Goal: Transaction & Acquisition: Purchase product/service

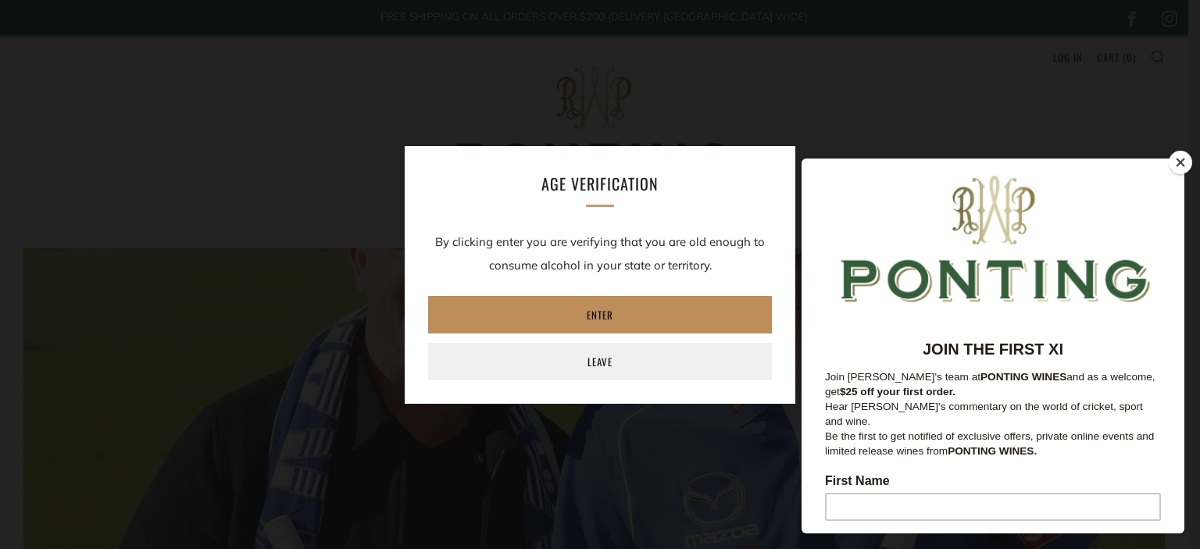
click at [638, 316] on link "Enter" at bounding box center [600, 315] width 344 height 38
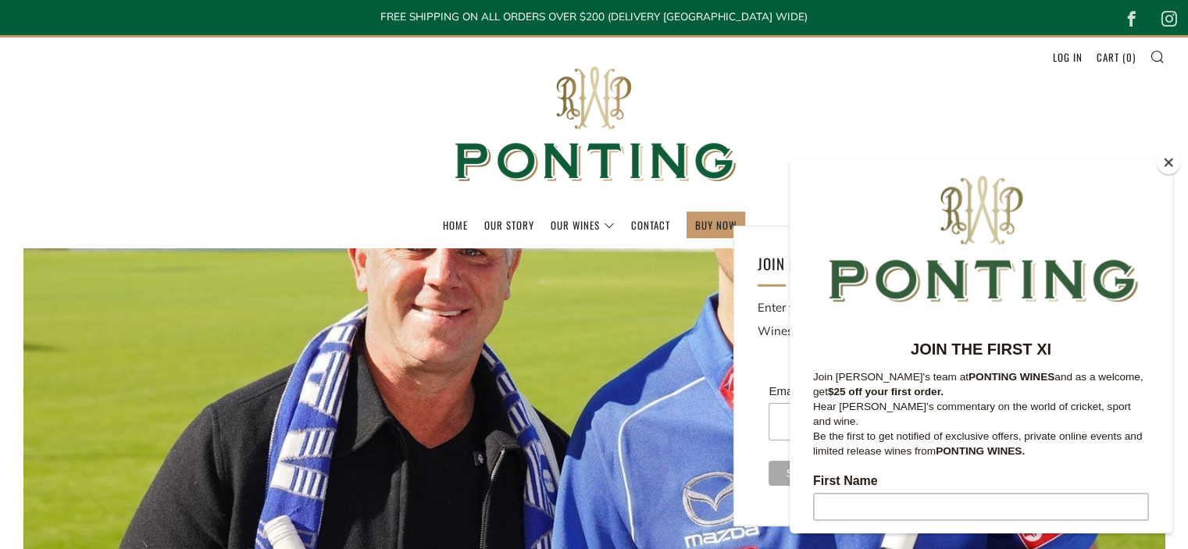
click at [1166, 165] on button "Close" at bounding box center [1168, 162] width 23 height 23
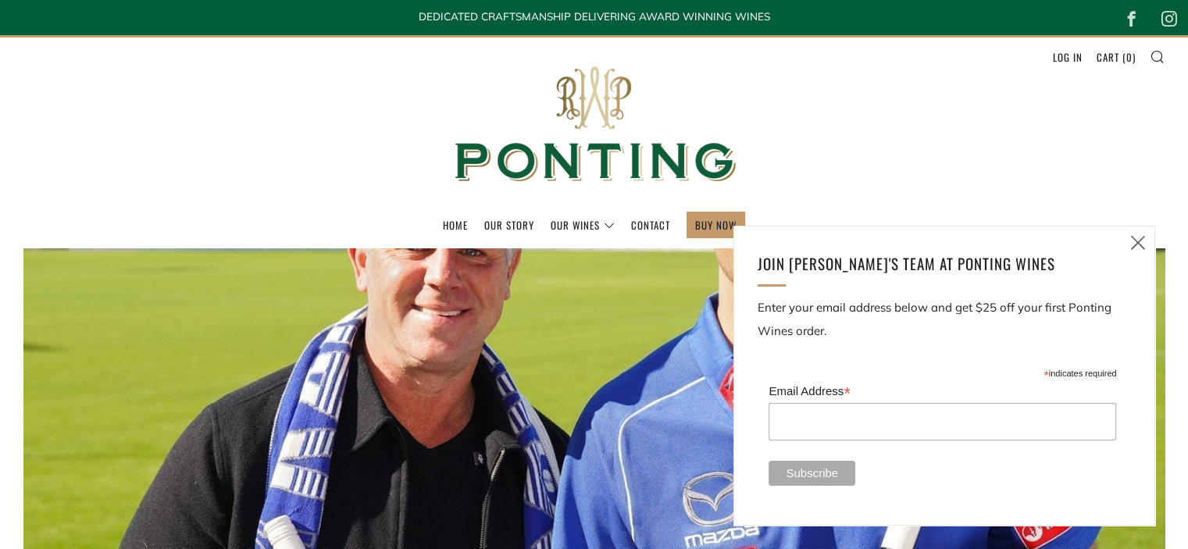
click at [1145, 236] on icon at bounding box center [1138, 243] width 19 height 20
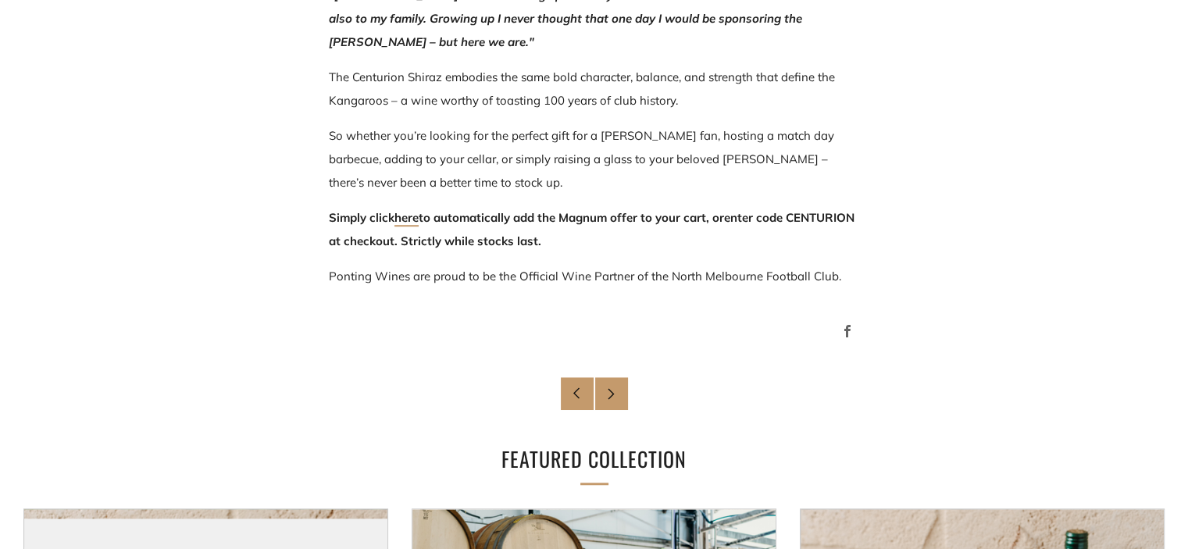
scroll to position [1282, 0]
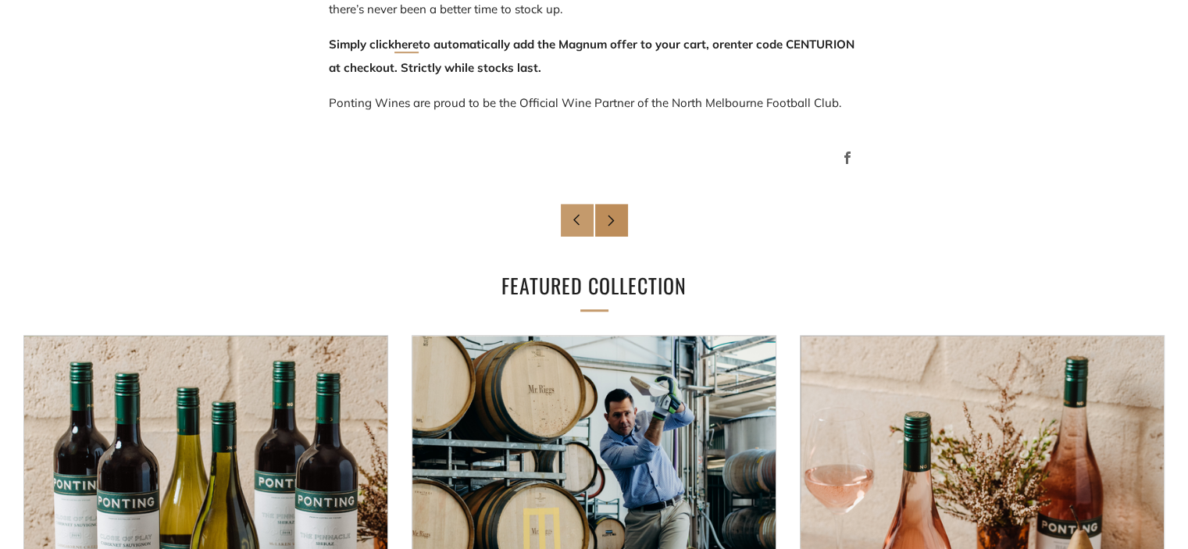
click at [623, 224] on link "Newer Post" at bounding box center [611, 220] width 33 height 33
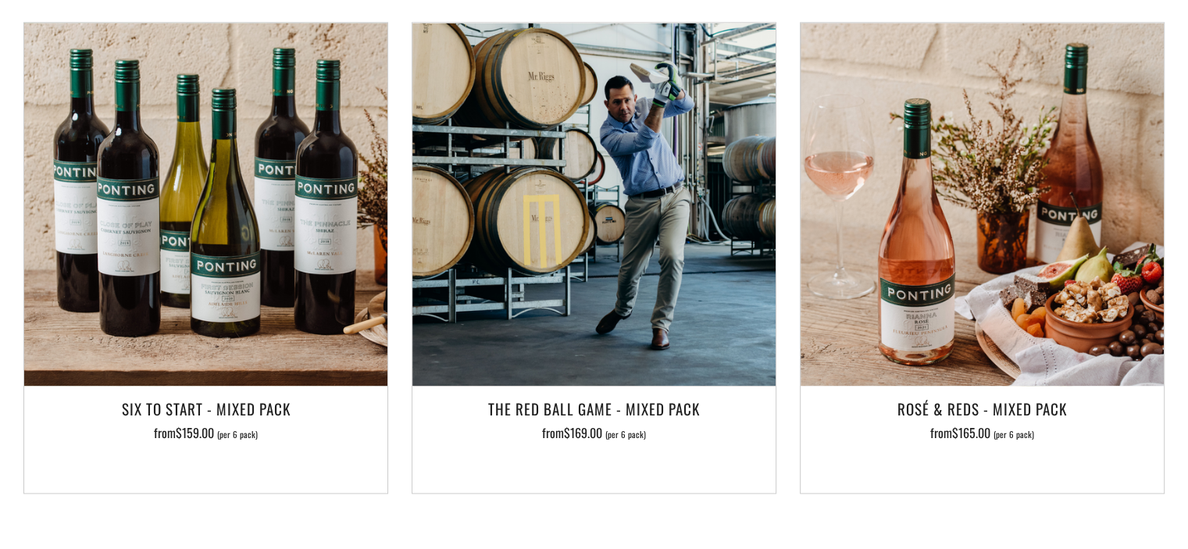
scroll to position [2344, 0]
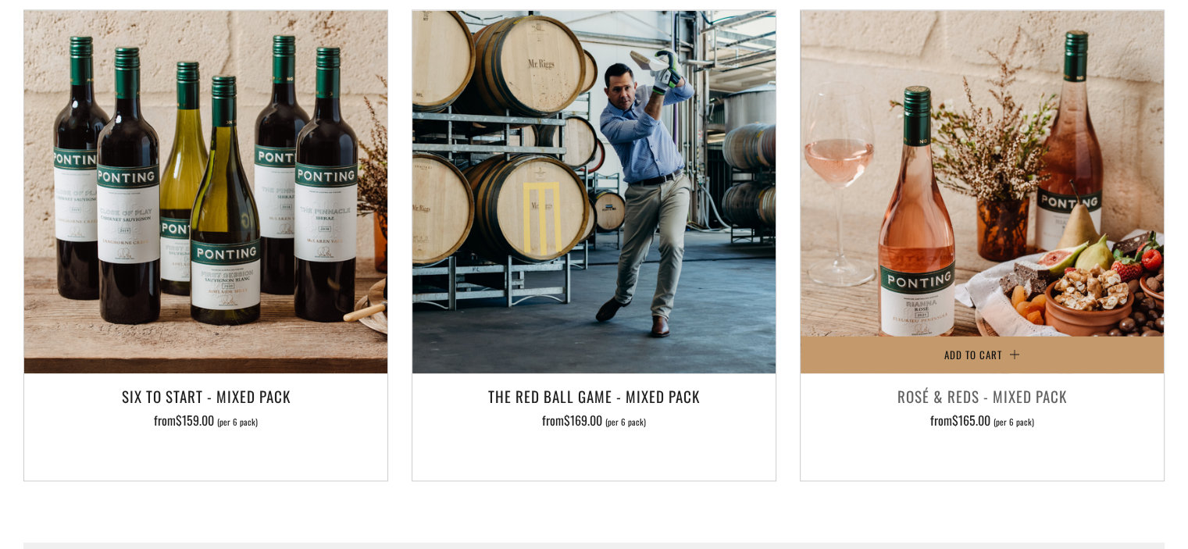
click at [983, 383] on h3 "Rosé & Reds - Mixed Pack" at bounding box center [983, 396] width 348 height 27
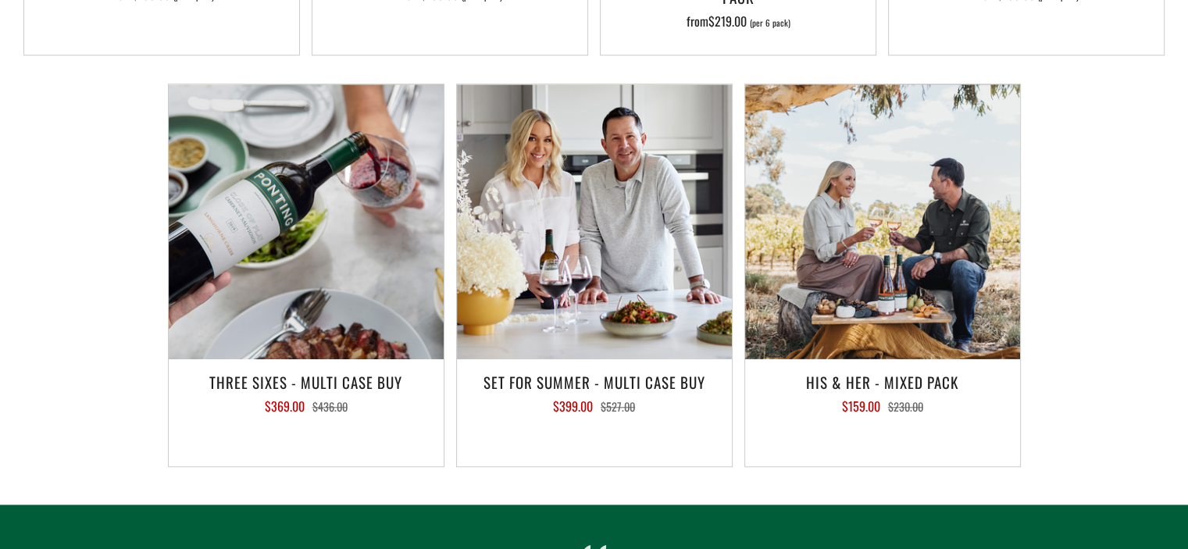
scroll to position [1328, 0]
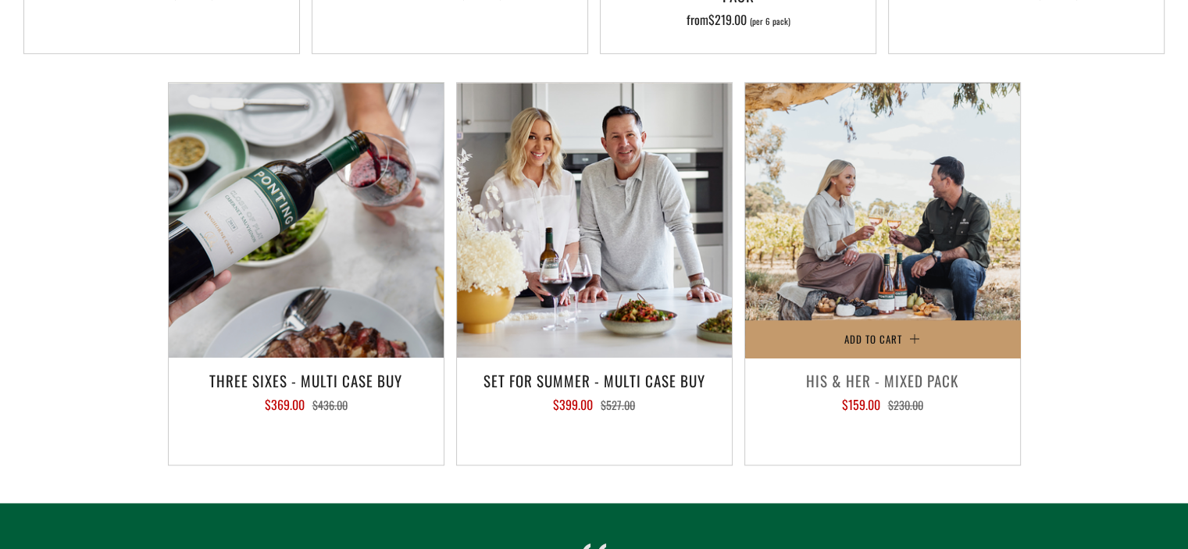
click at [865, 382] on h3 "His & Her - Mixed Pack" at bounding box center [882, 380] width 259 height 27
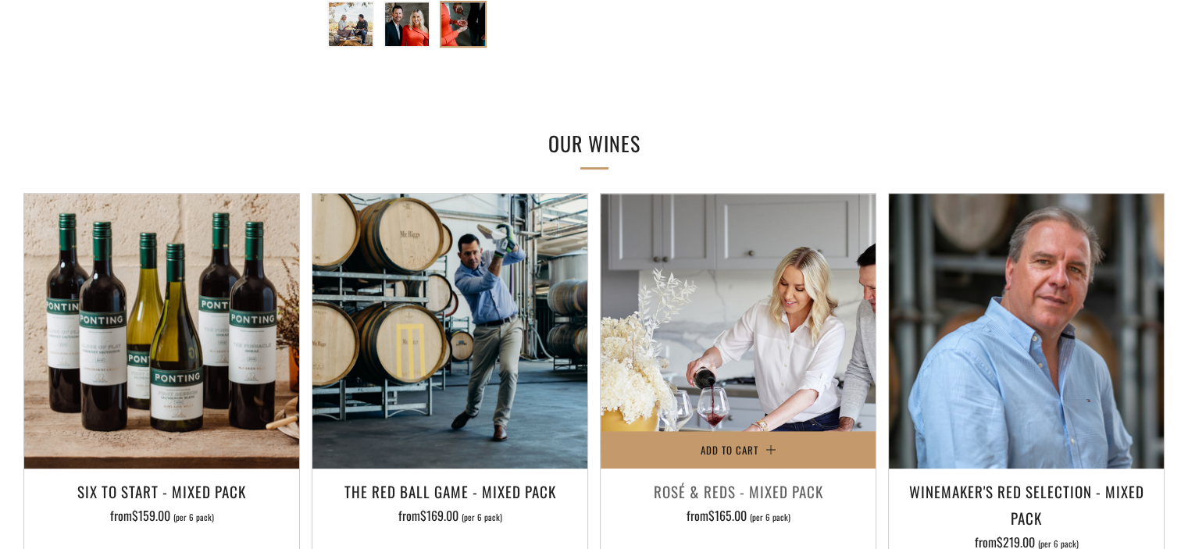
scroll to position [859, 0]
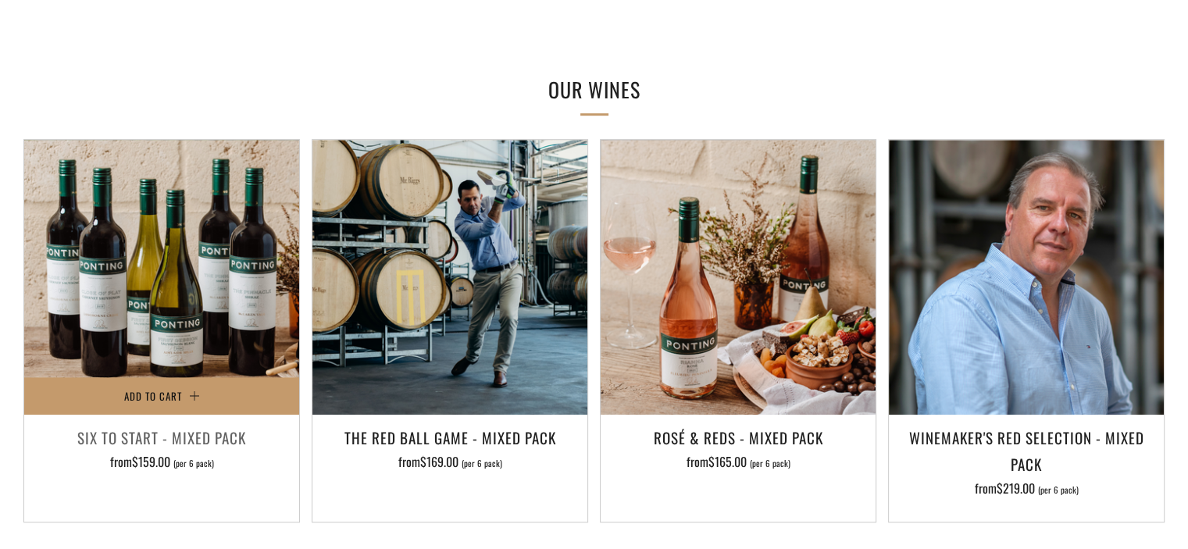
click at [132, 434] on h3 "Six To Start - Mixed Pack" at bounding box center [161, 437] width 259 height 27
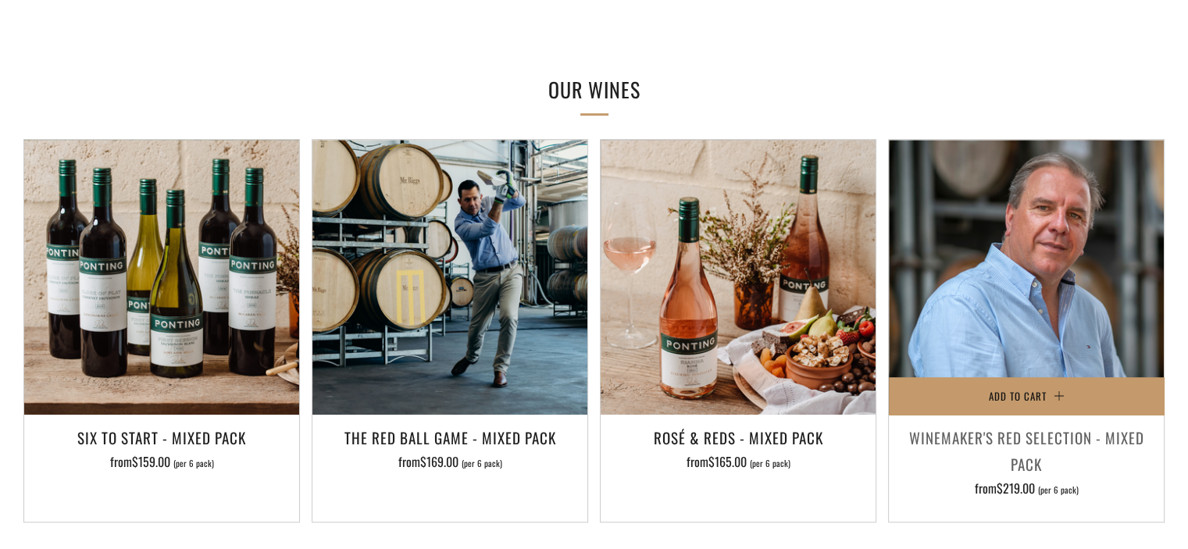
click at [1013, 443] on h3 "Winemaker's Red Selection - Mixed Pack" at bounding box center [1026, 450] width 259 height 53
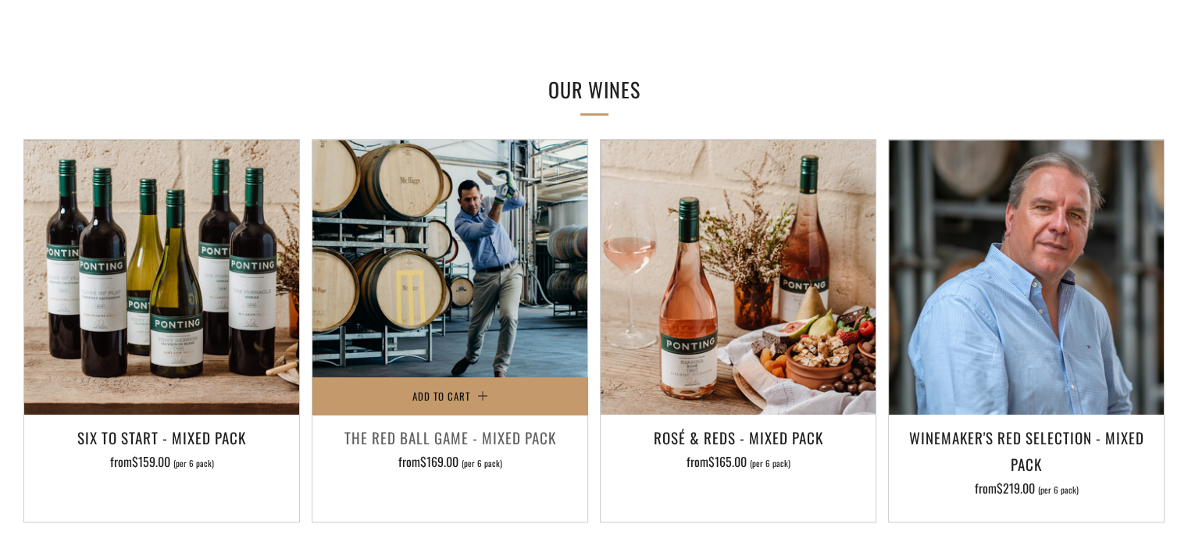
click at [470, 430] on h3 "The Red Ball Game - Mixed Pack" at bounding box center [449, 437] width 259 height 27
click at [441, 455] on span "$169.00" at bounding box center [439, 461] width 38 height 19
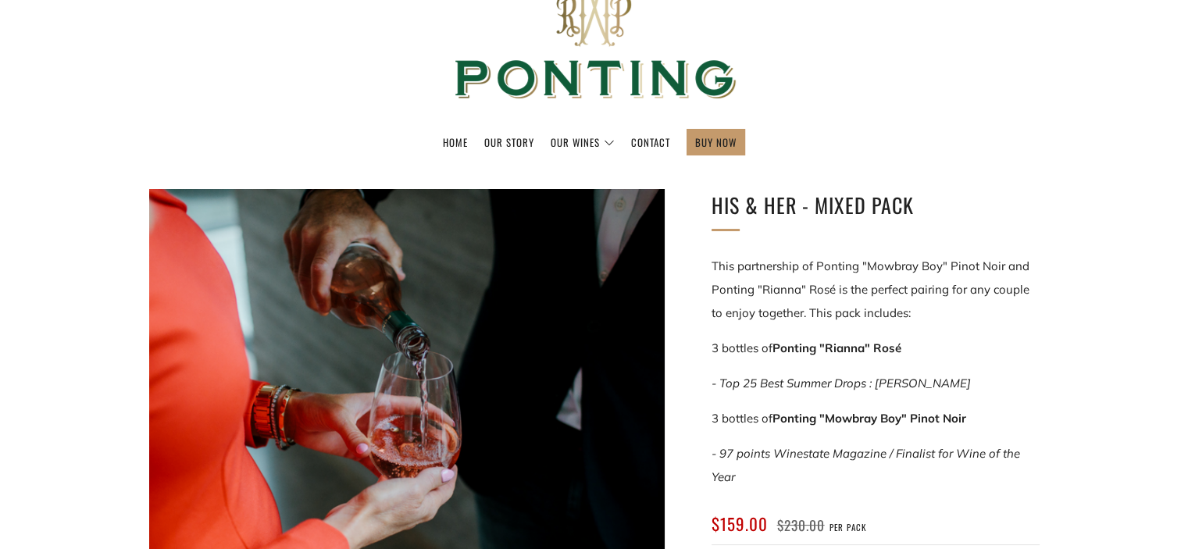
scroll to position [0, 0]
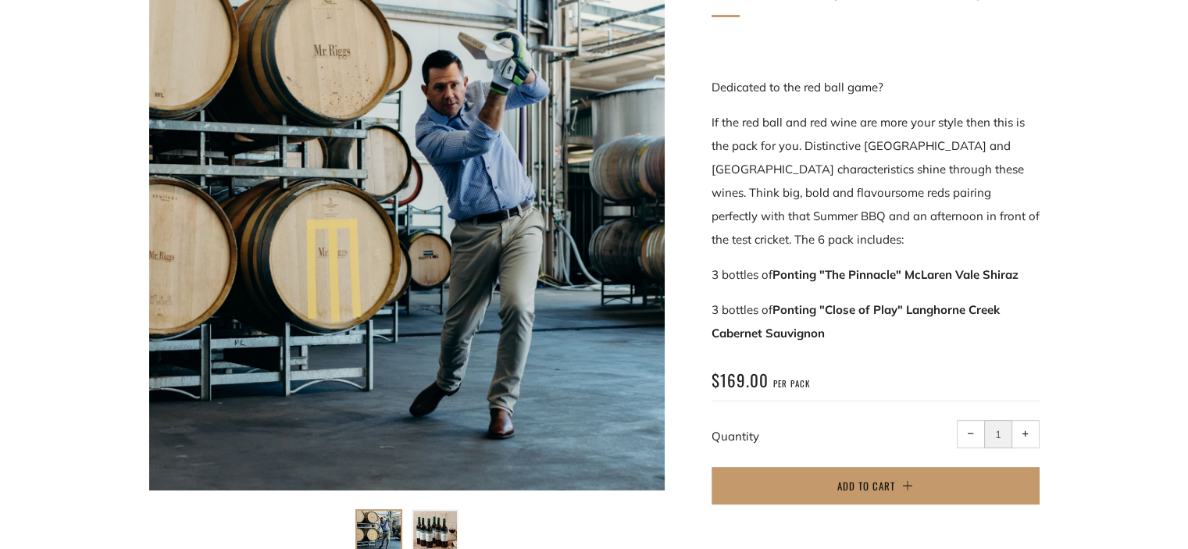
scroll to position [78, 0]
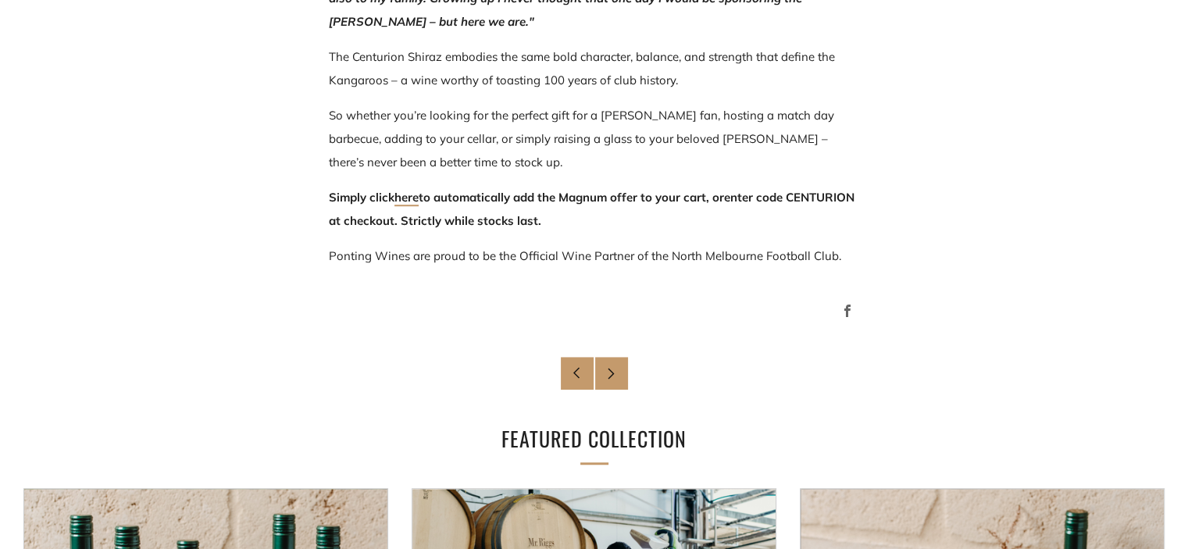
scroll to position [1126, 0]
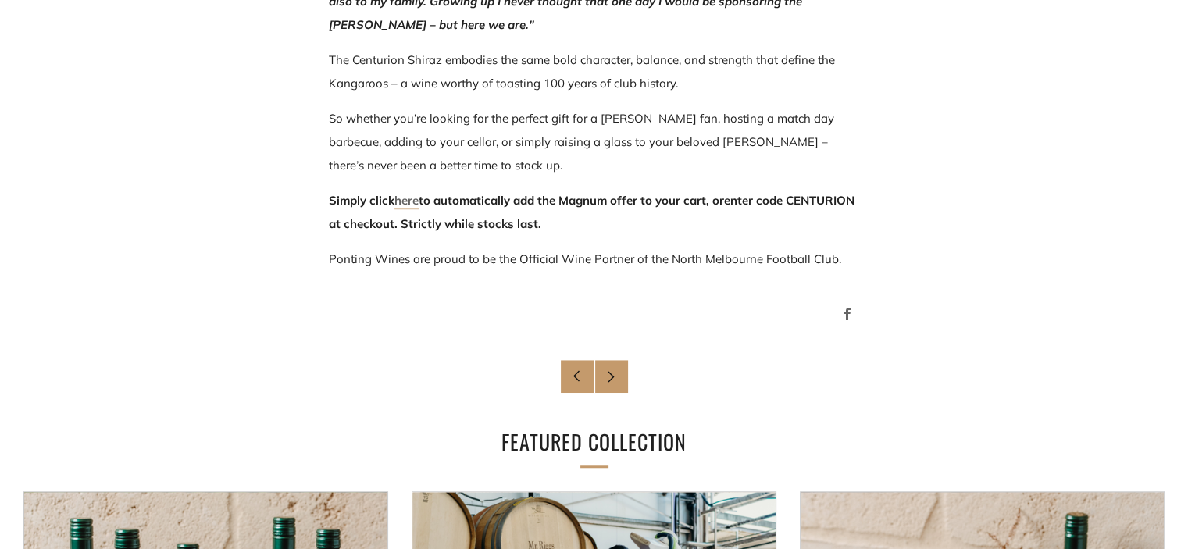
click at [409, 198] on link "here" at bounding box center [407, 201] width 24 height 16
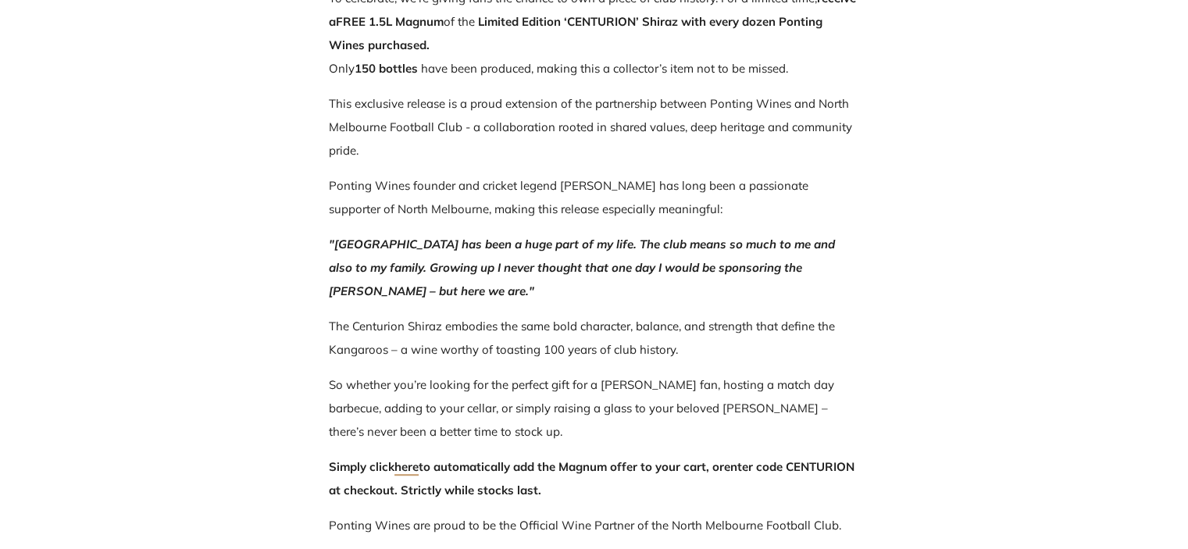
scroll to position [938, 0]
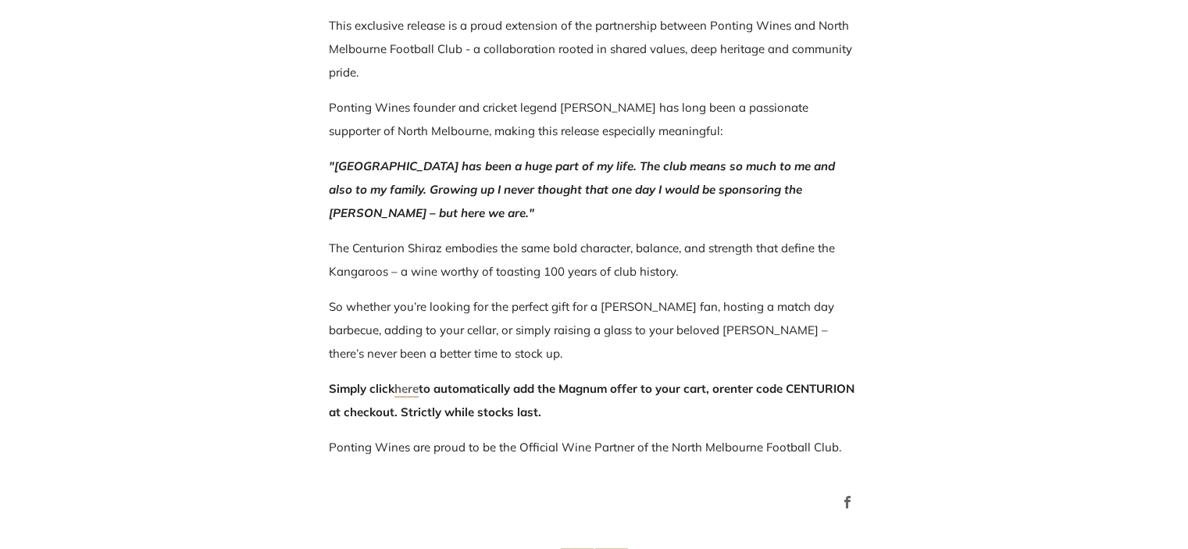
click at [402, 392] on link "here" at bounding box center [407, 389] width 24 height 16
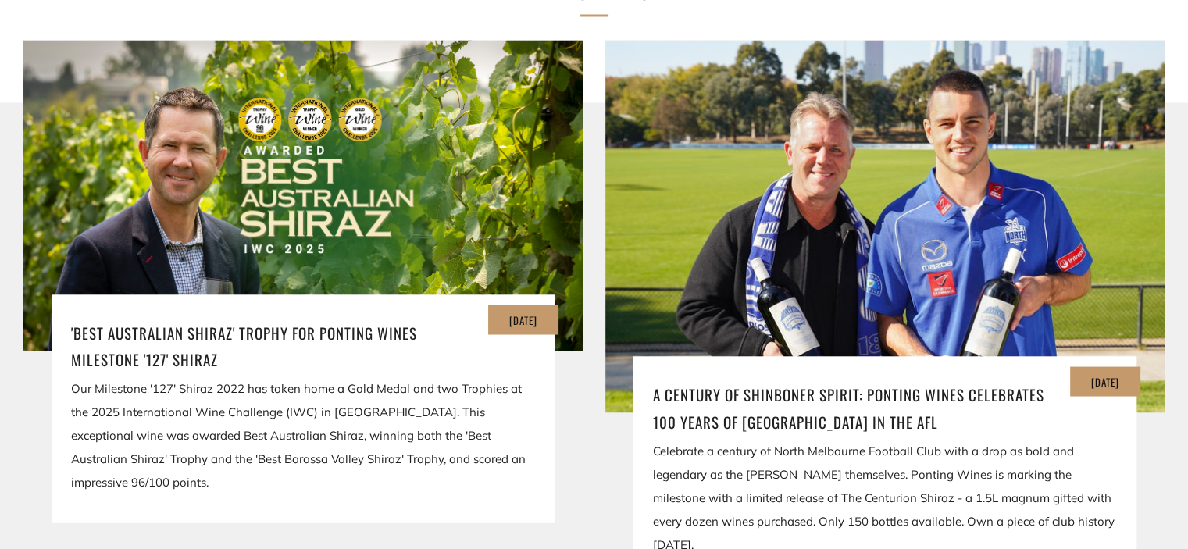
scroll to position [2891, 0]
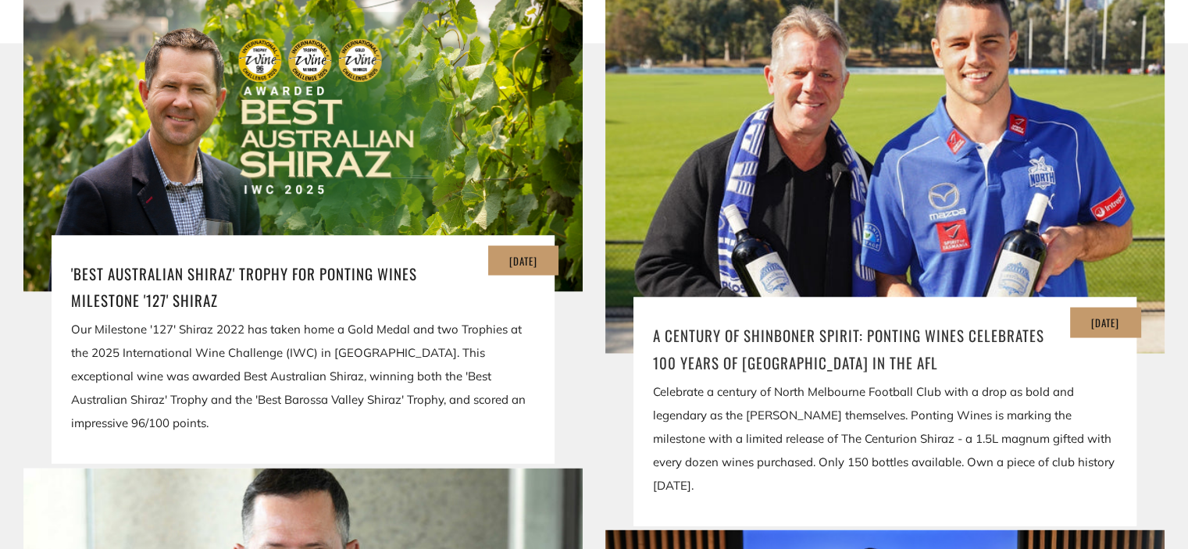
click at [903, 321] on h3 "A Century of Shinboner Spirit: Ponting Wines Celebrates 100 Years of [GEOGRAPHI…" at bounding box center [885, 347] width 464 height 53
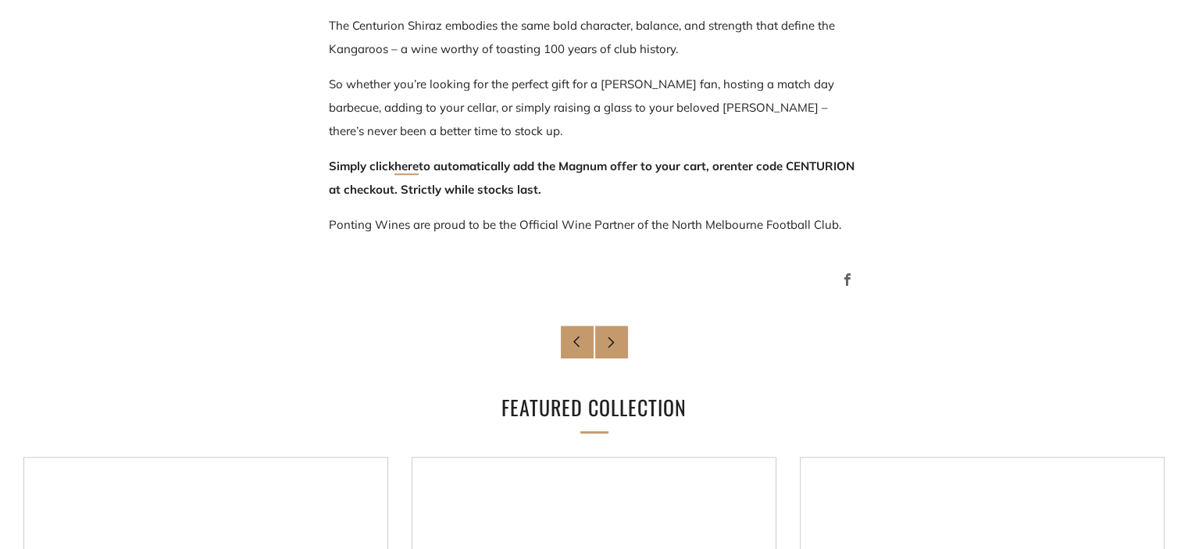
scroll to position [1172, 0]
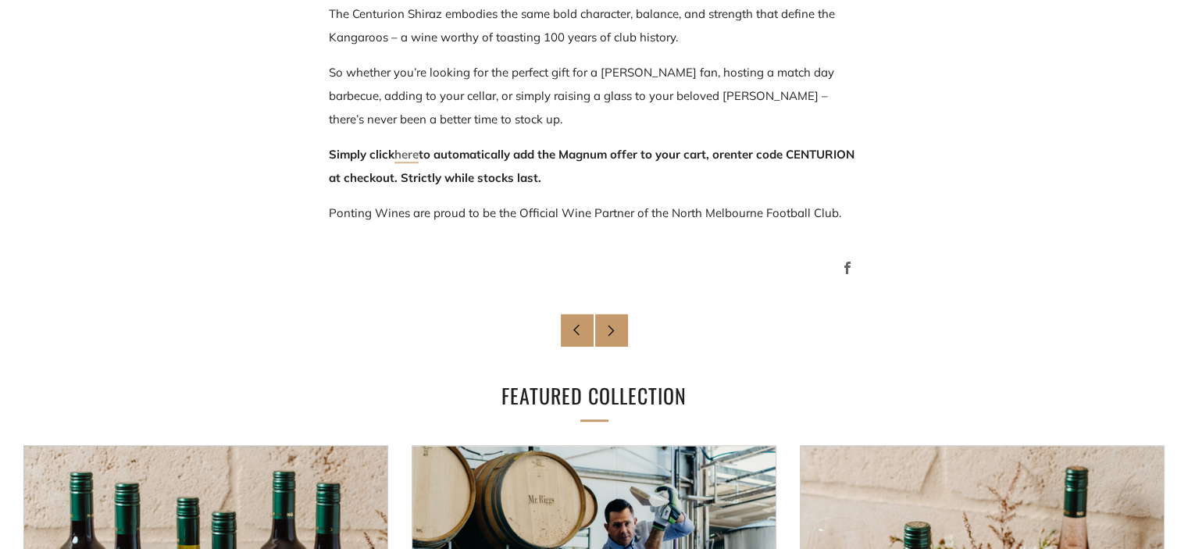
click at [405, 149] on link "here" at bounding box center [407, 155] width 24 height 16
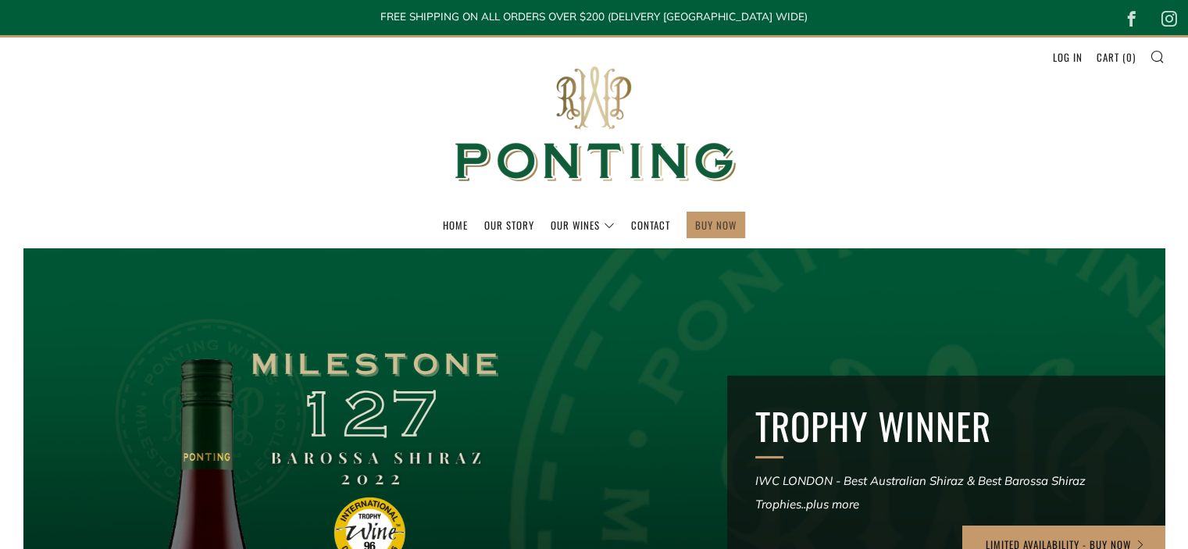
click at [702, 220] on link "BUY NOW" at bounding box center [715, 225] width 41 height 25
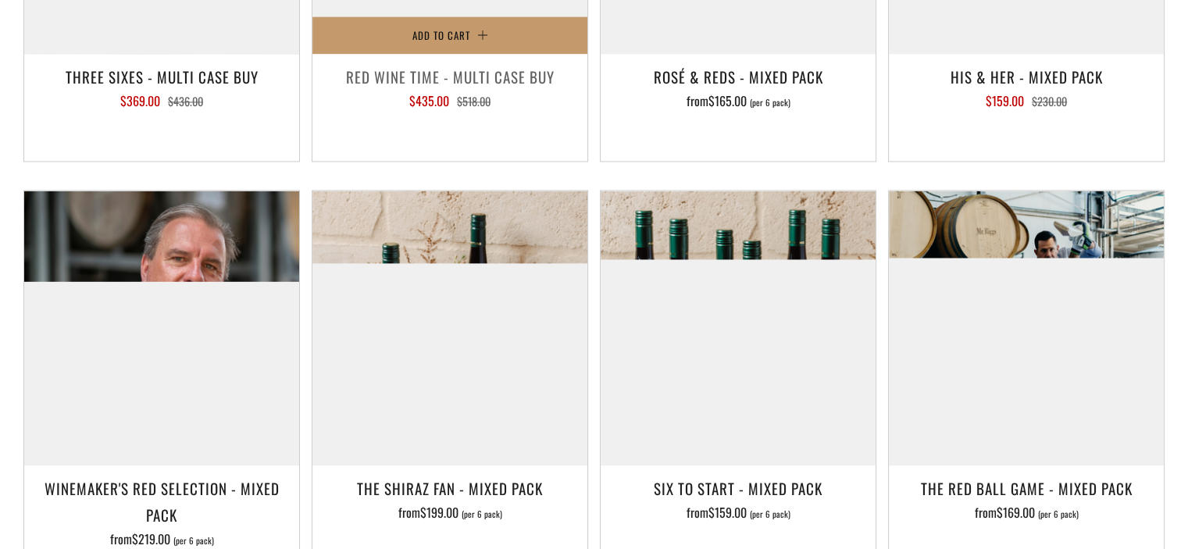
scroll to position [2344, 0]
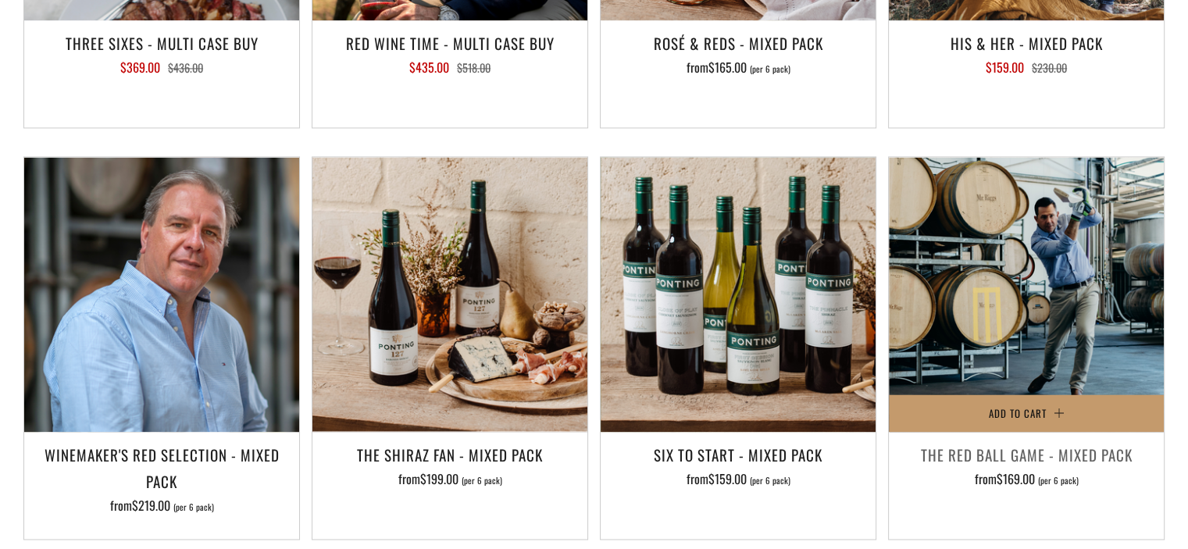
click at [1027, 441] on h3 "The Red Ball Game - Mixed Pack" at bounding box center [1026, 454] width 259 height 27
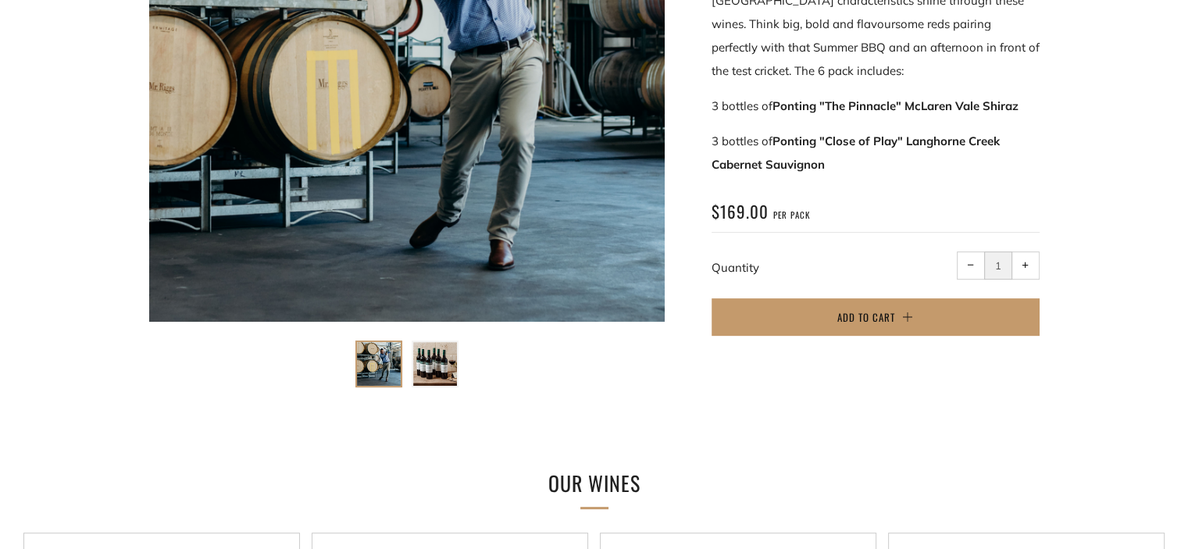
scroll to position [469, 0]
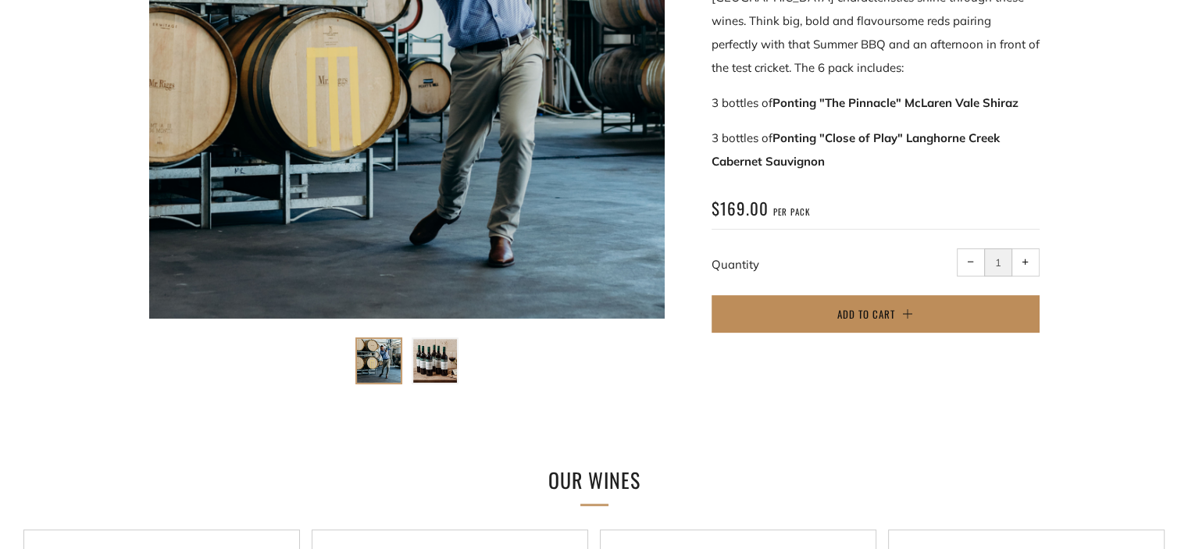
click at [842, 308] on span "Add to Cart" at bounding box center [867, 314] width 58 height 16
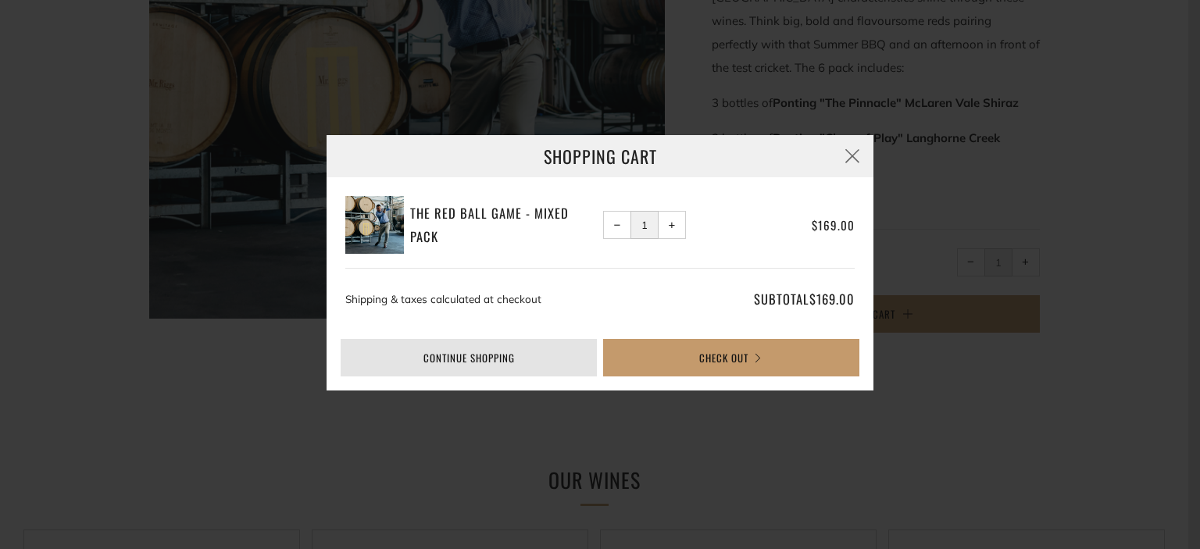
click at [519, 361] on link "Continue shopping" at bounding box center [469, 358] width 256 height 38
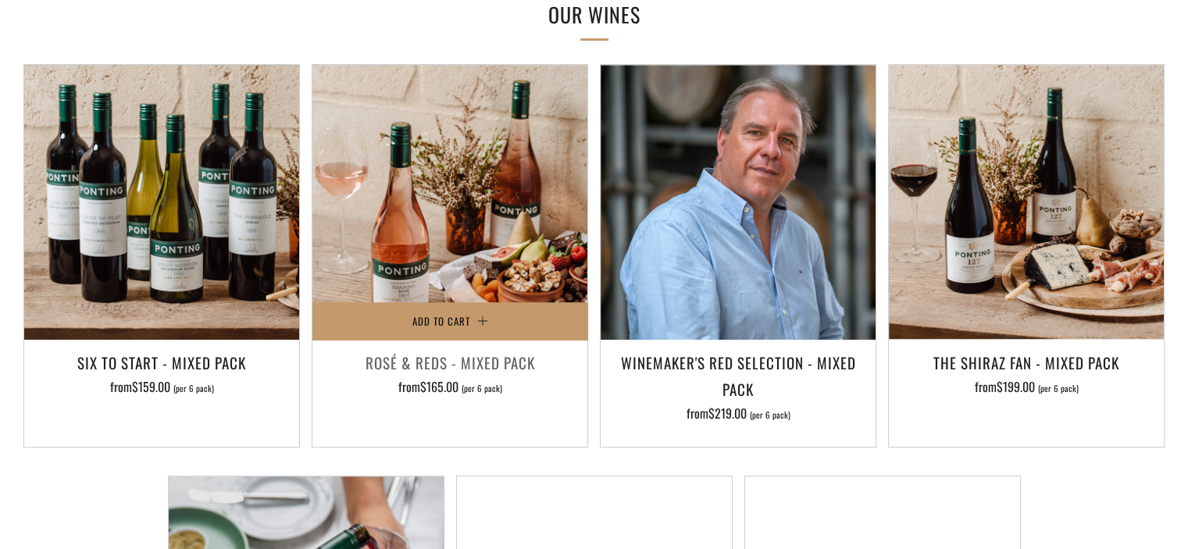
scroll to position [938, 0]
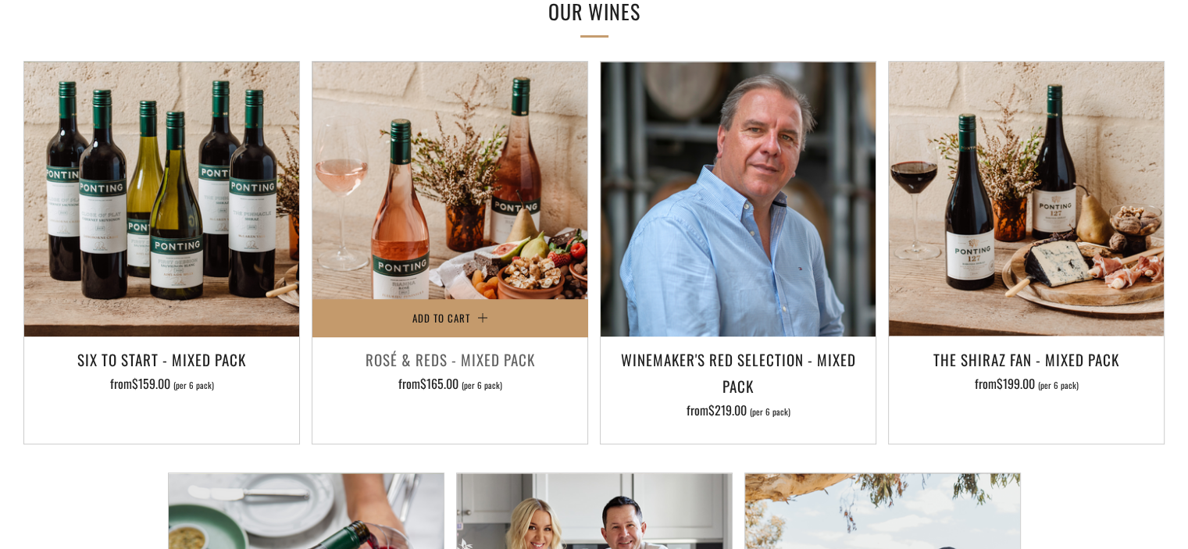
click at [467, 353] on h3 "Rosé & Reds - Mixed Pack" at bounding box center [449, 359] width 259 height 27
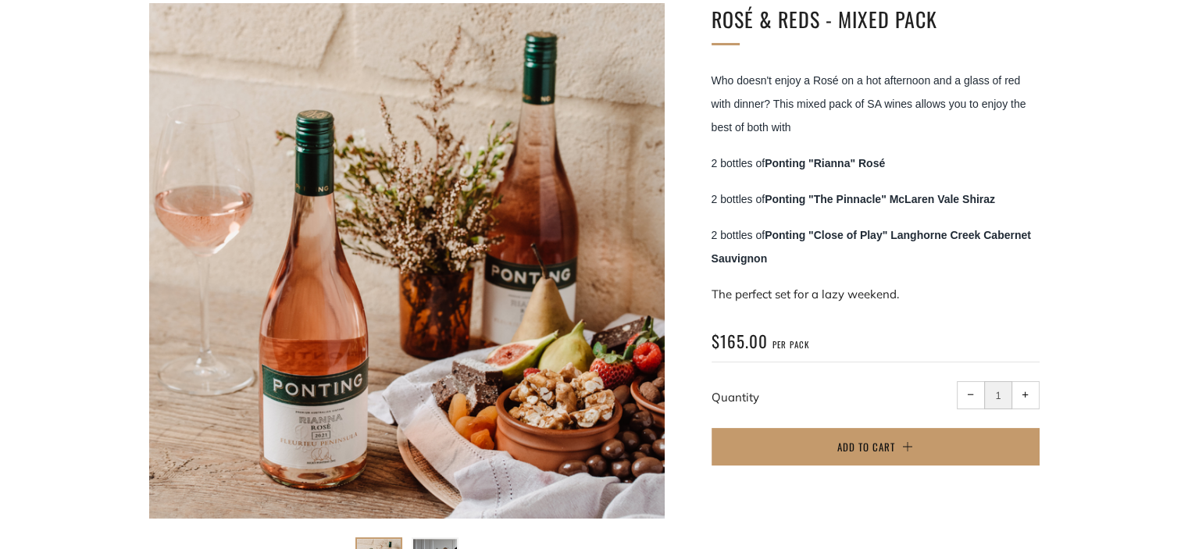
scroll to position [313, 0]
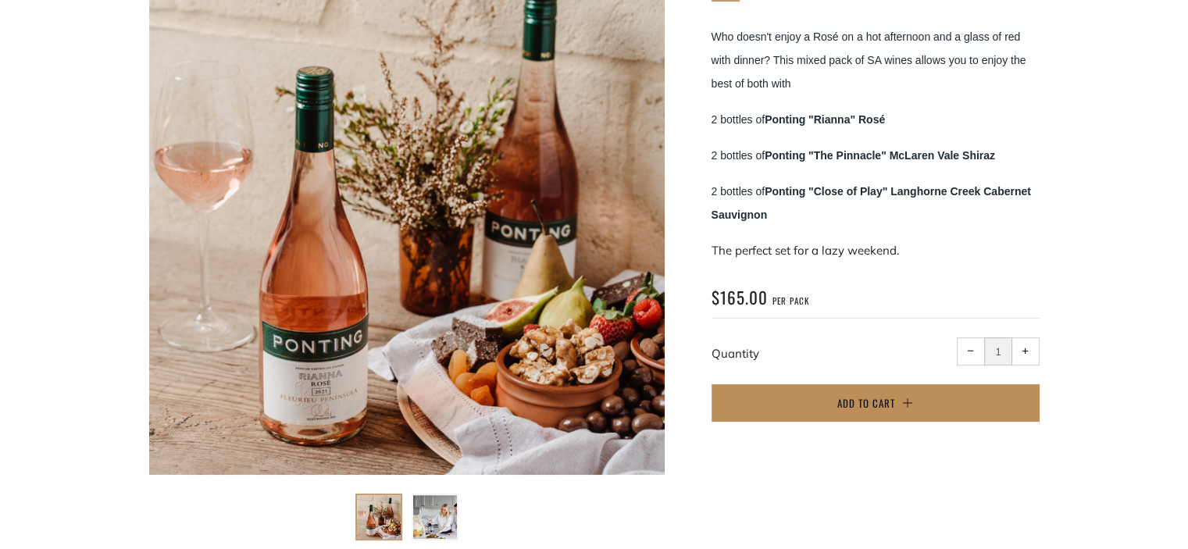
click at [881, 392] on button "Add to Cart" at bounding box center [876, 403] width 328 height 38
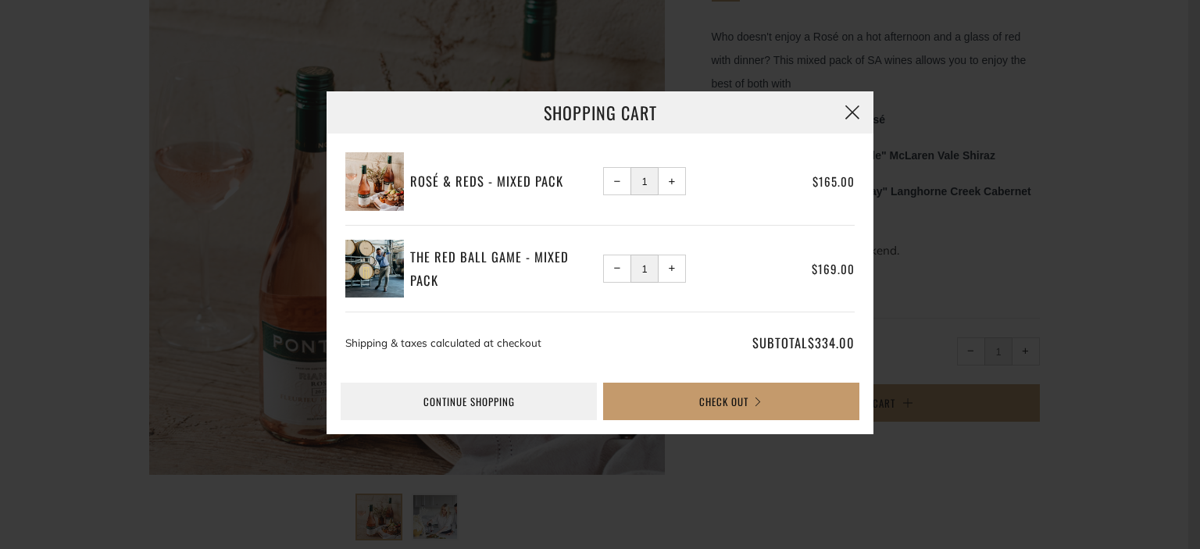
click at [852, 111] on button "button" at bounding box center [852, 112] width 42 height 42
